Goal: Find specific page/section: Find specific page/section

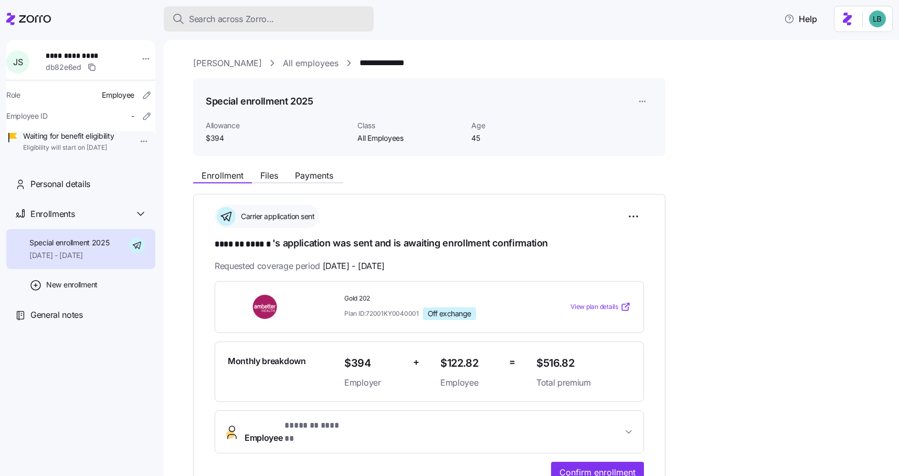
scroll to position [213, 0]
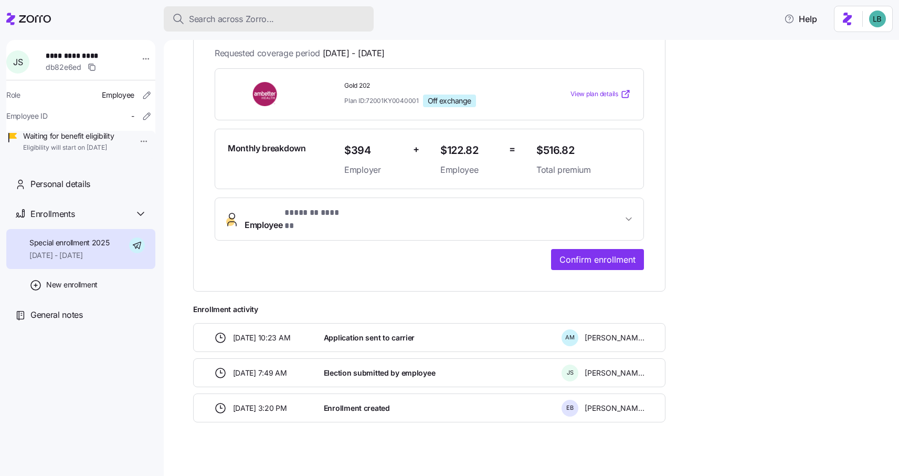
click at [191, 21] on span "Search across Zorro..." at bounding box center [231, 19] width 85 height 13
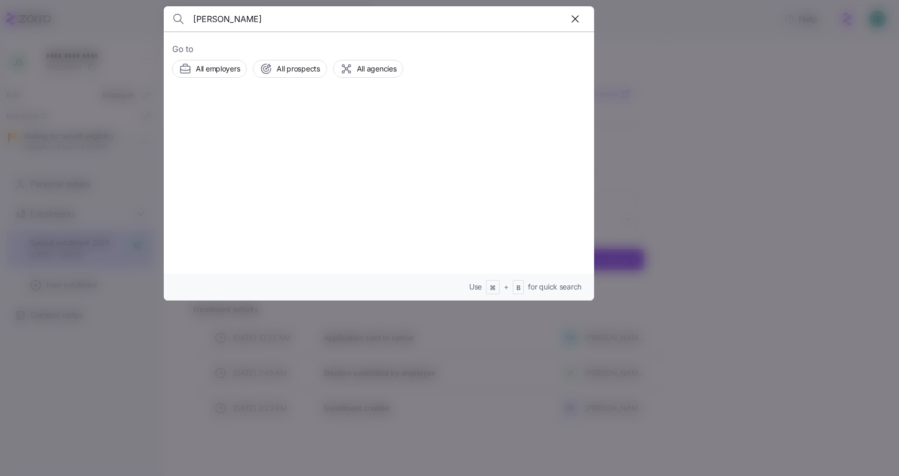
type input "Paul Fahey"
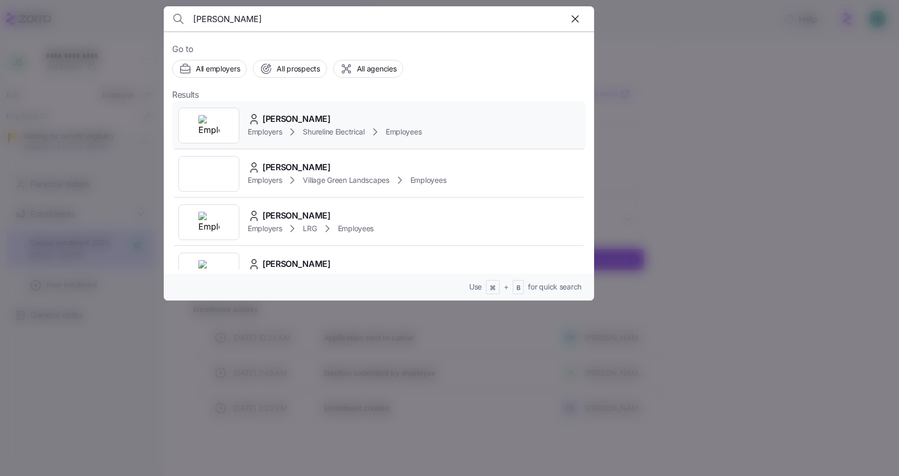
click at [294, 116] on span "Paul Fahey" at bounding box center [297, 118] width 68 height 13
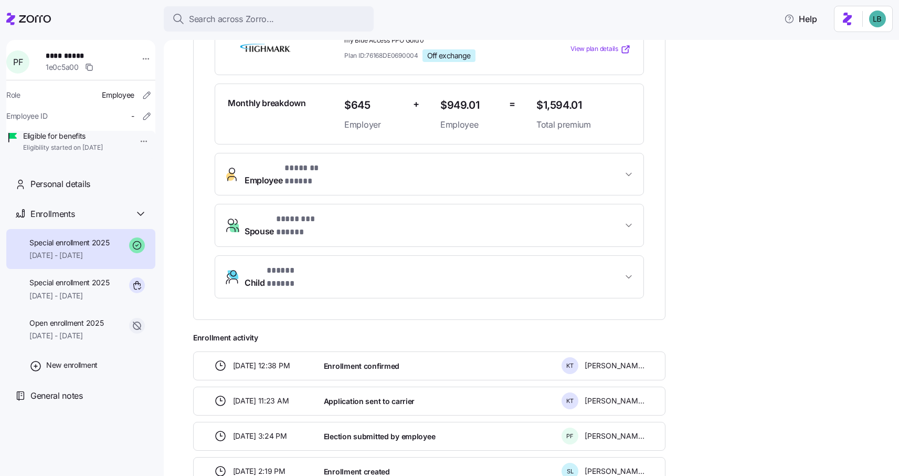
scroll to position [305, 0]
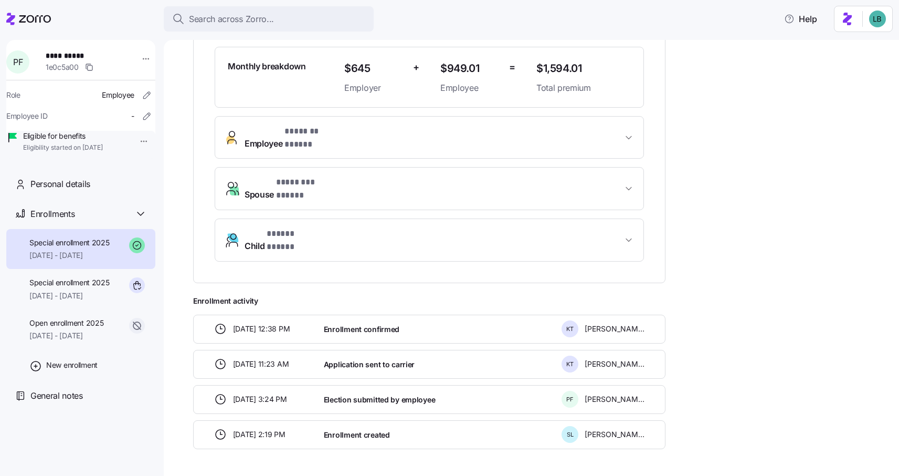
click at [294, 227] on span "* ***** ***** *" at bounding box center [291, 233] width 49 height 13
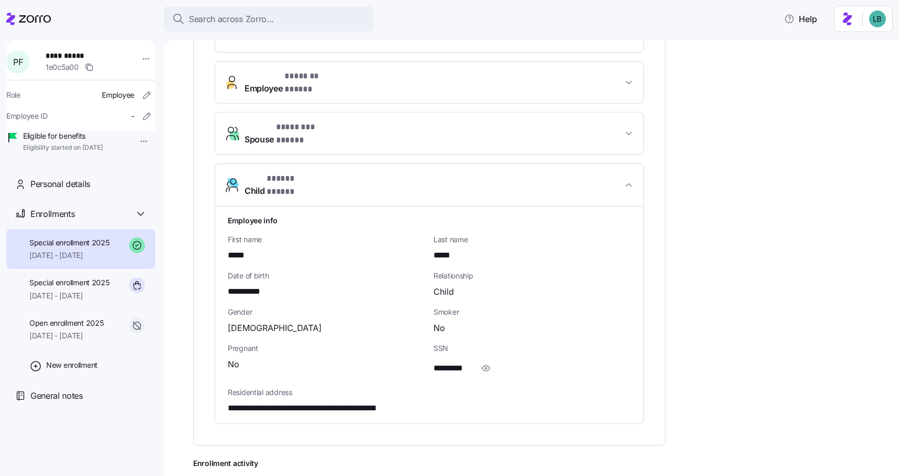
scroll to position [376, 0]
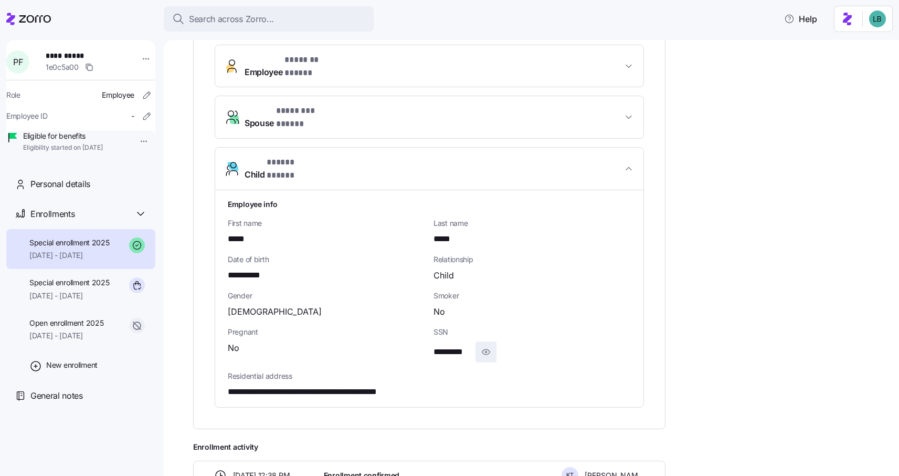
click at [487, 345] on icon "button" at bounding box center [486, 351] width 11 height 13
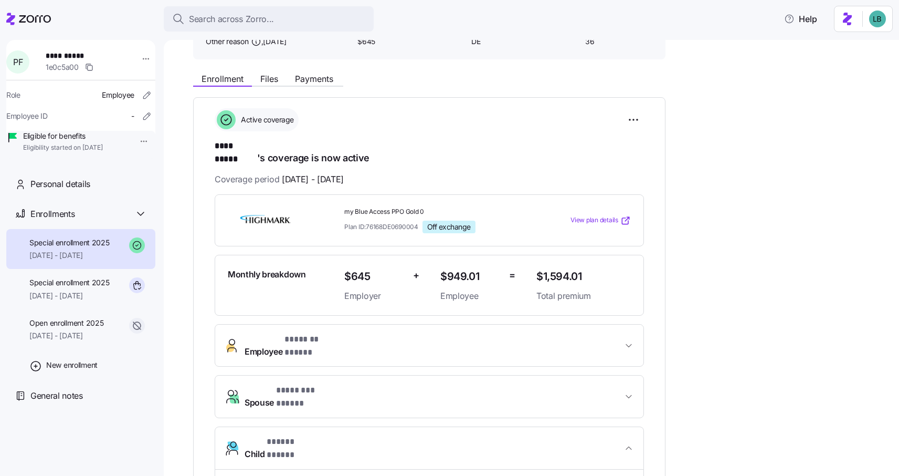
scroll to position [89, 0]
